Goal: Use online tool/utility: Use online tool/utility

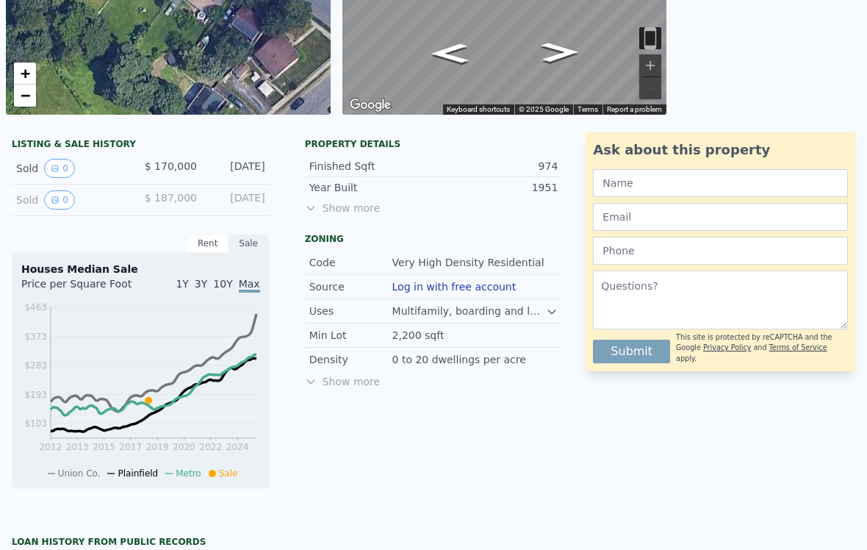
scroll to position [268, 0]
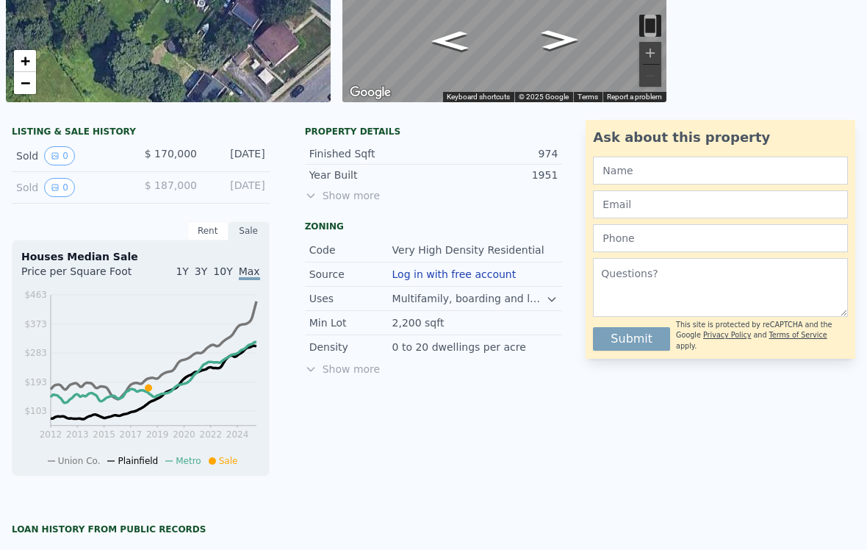
click at [66, 154] on button "0" at bounding box center [59, 155] width 31 height 19
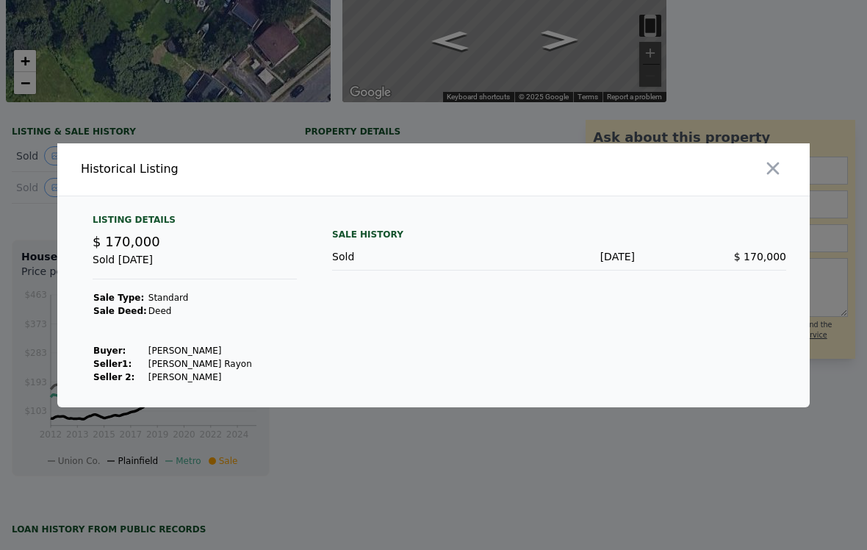
click at [784, 170] on button "button" at bounding box center [773, 168] width 26 height 26
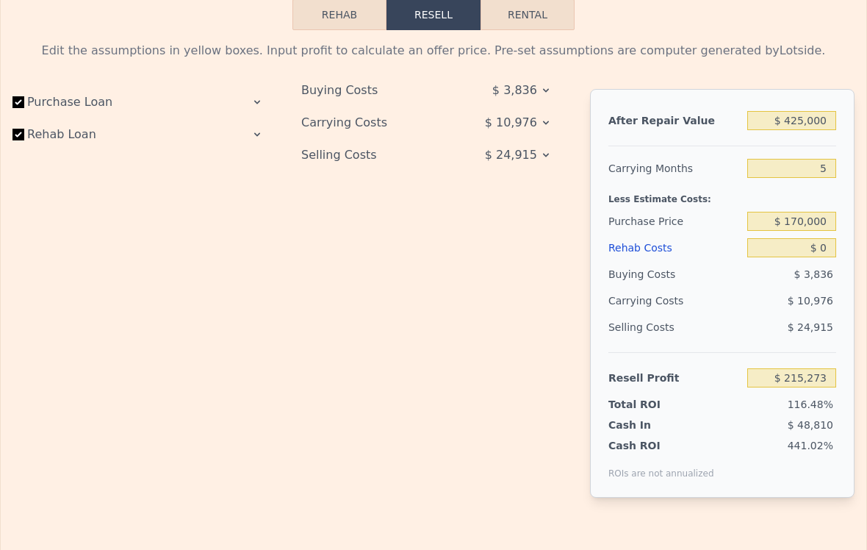
scroll to position [1973, 0]
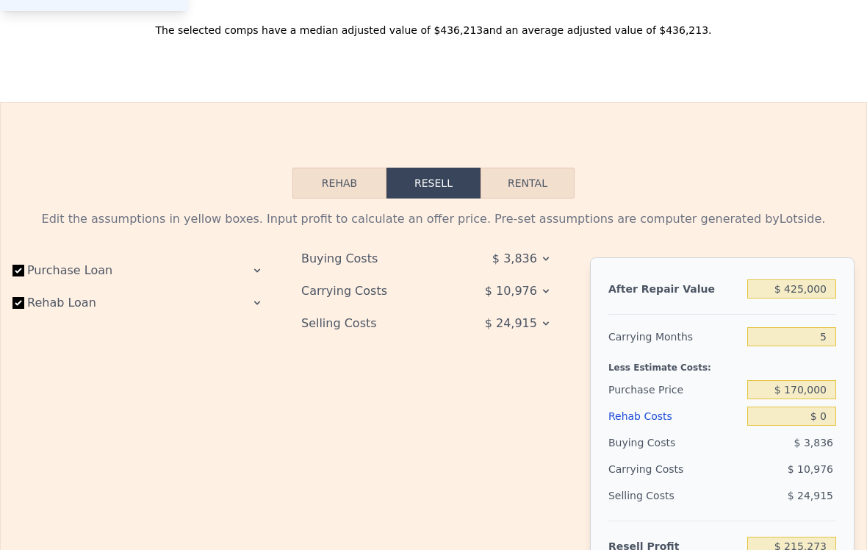
click at [698, 197] on div "Rehab Resell Rental Edit the assumptions in yellow boxes. Input profit to calcu…" at bounding box center [433, 428] width 867 height 652
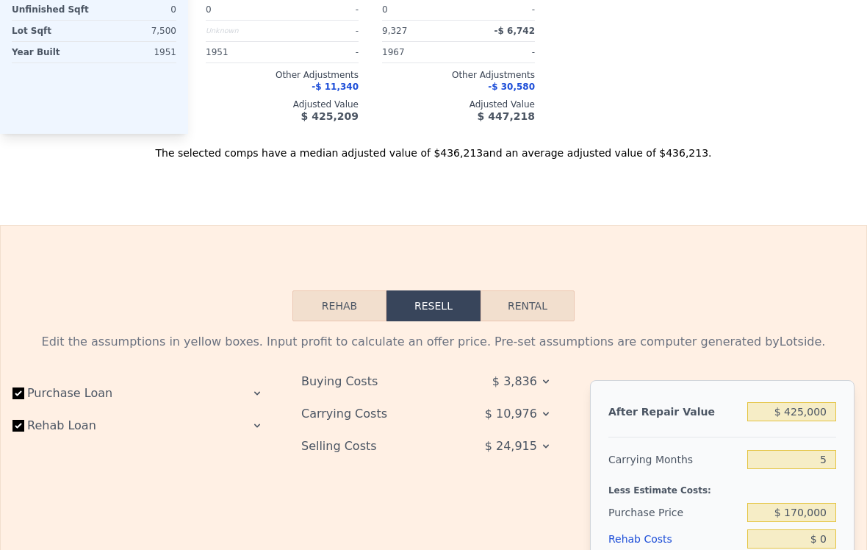
scroll to position [1852, 0]
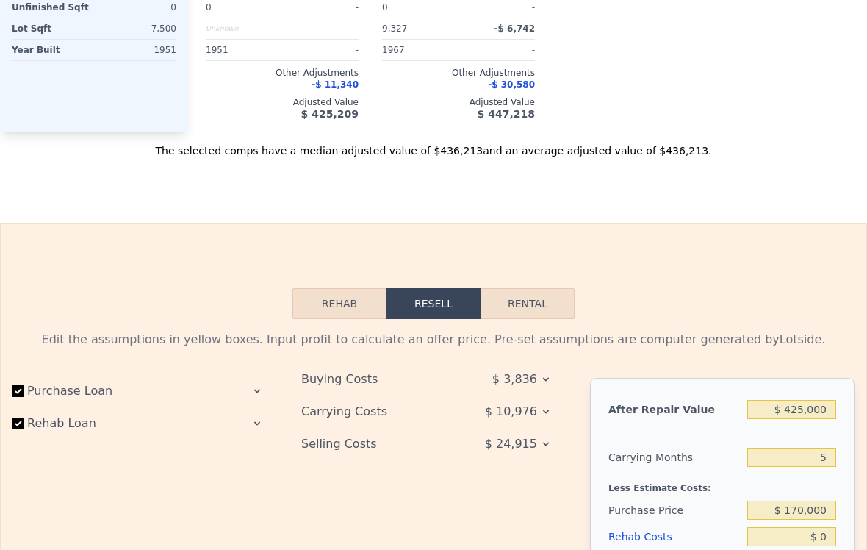
click at [557, 295] on button "Rental" at bounding box center [528, 303] width 94 height 31
select select "30"
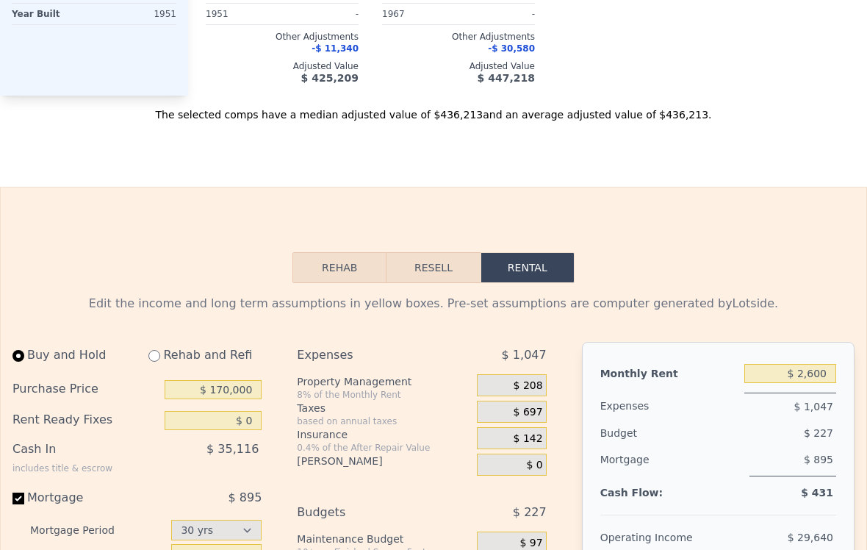
scroll to position [1889, 0]
click at [439, 254] on button "Resell" at bounding box center [432, 266] width 93 height 31
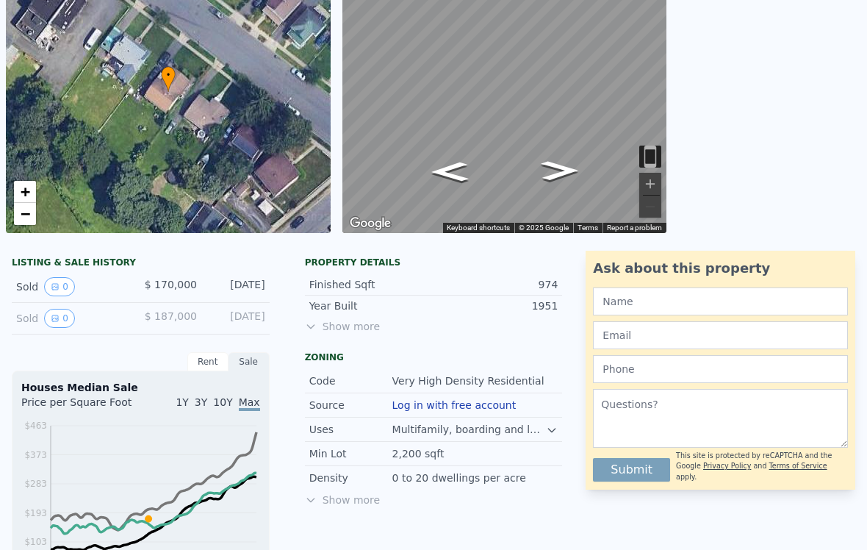
scroll to position [88, 0]
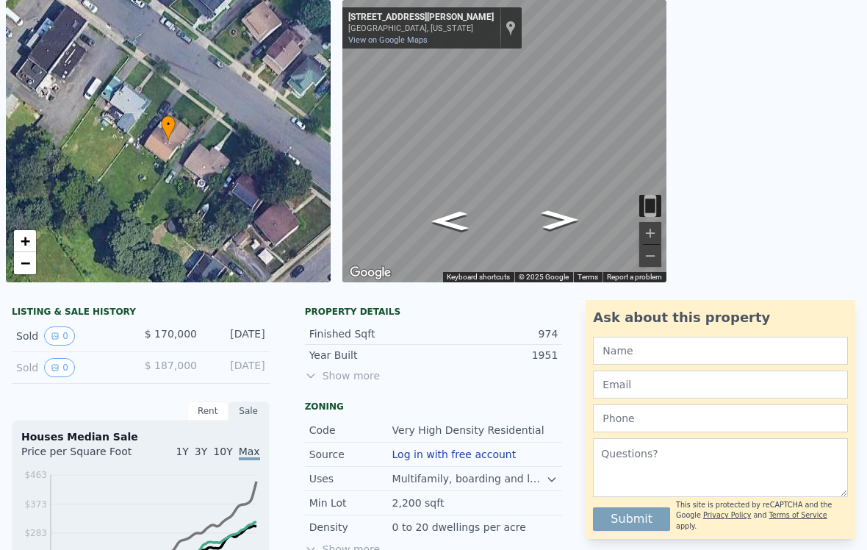
click at [68, 327] on button "0" at bounding box center [59, 335] width 31 height 19
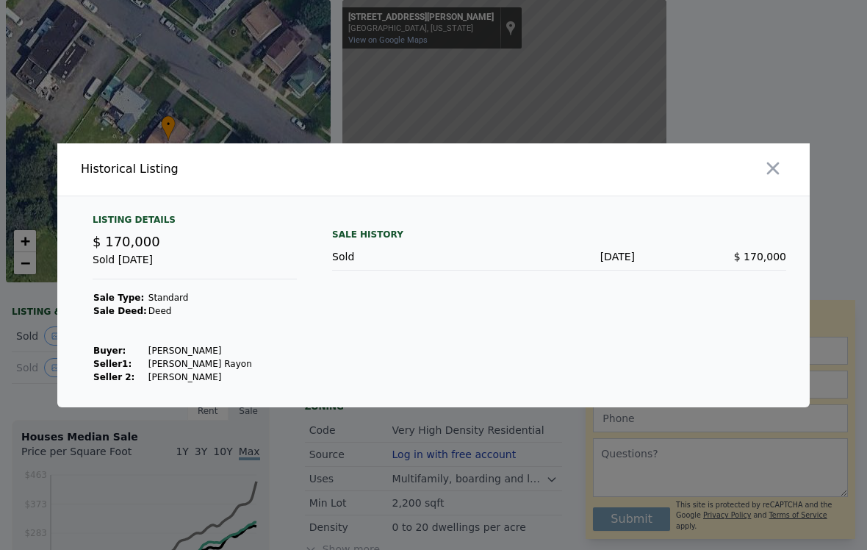
click at [338, 95] on div at bounding box center [433, 275] width 867 height 550
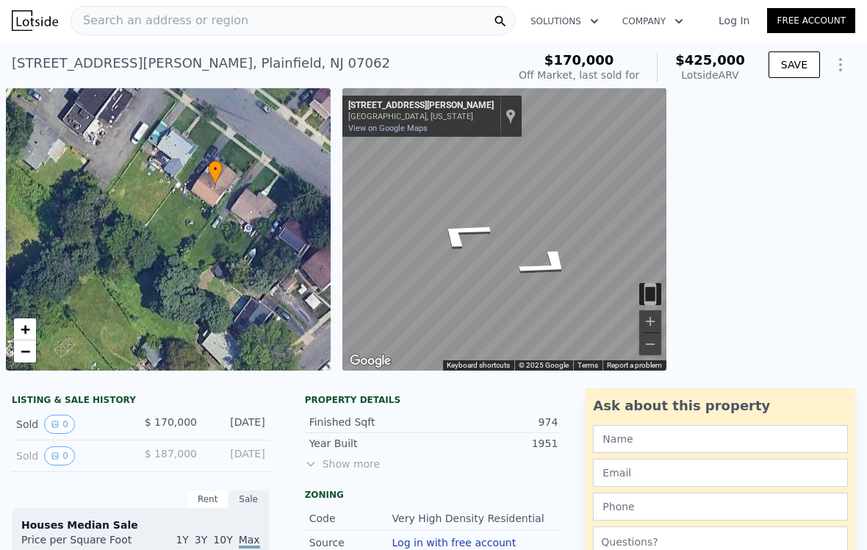
scroll to position [0, 0]
